Goal: Find specific page/section: Find specific page/section

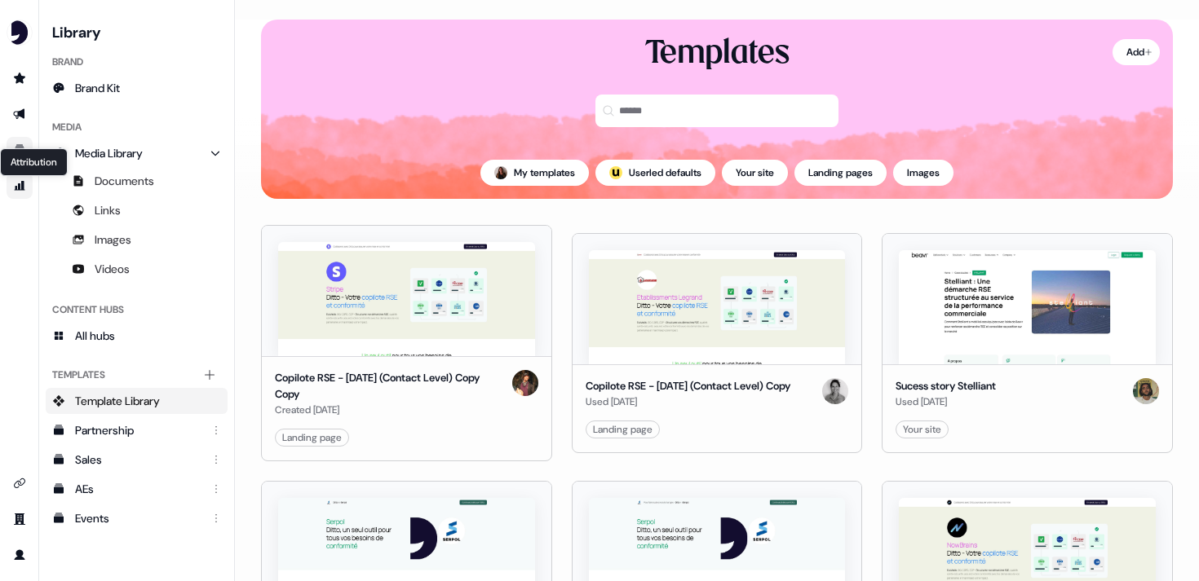
click at [16, 188] on icon "Go to attribution" at bounding box center [20, 186] width 11 height 10
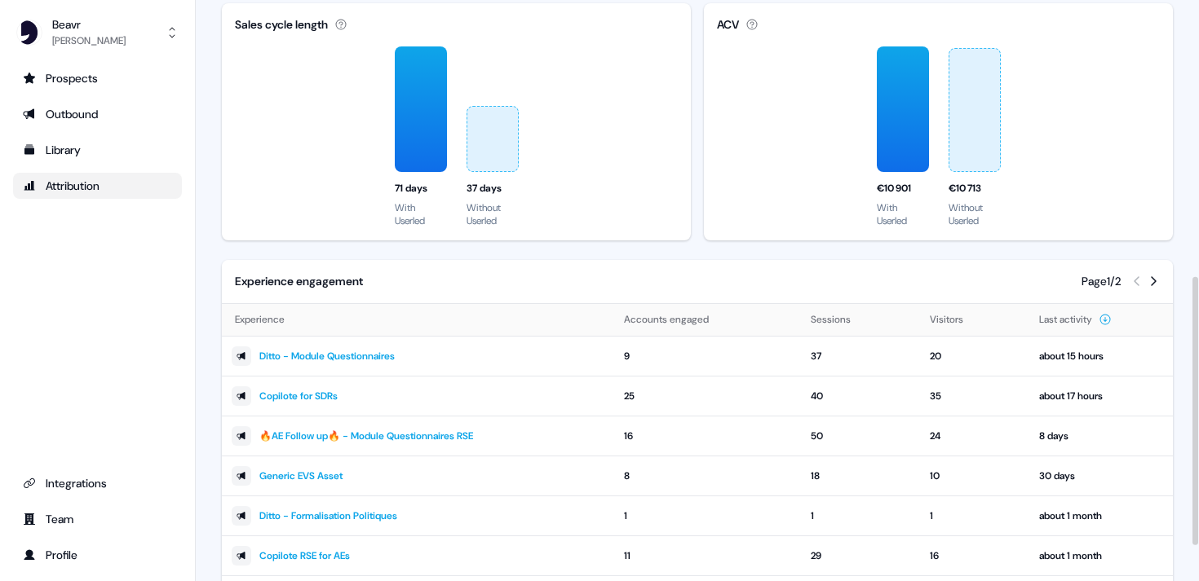
scroll to position [673, 0]
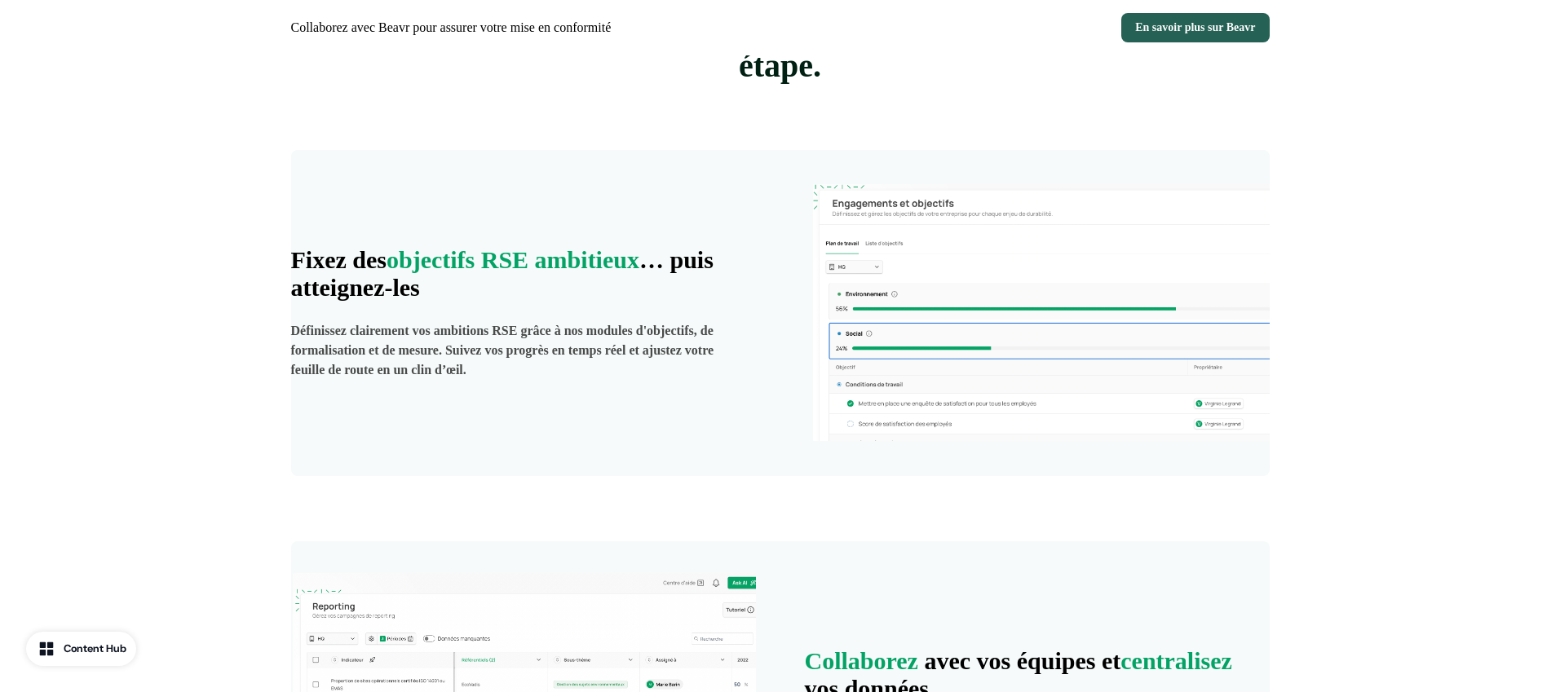
scroll to position [201, 0]
